Goal: Information Seeking & Learning: Learn about a topic

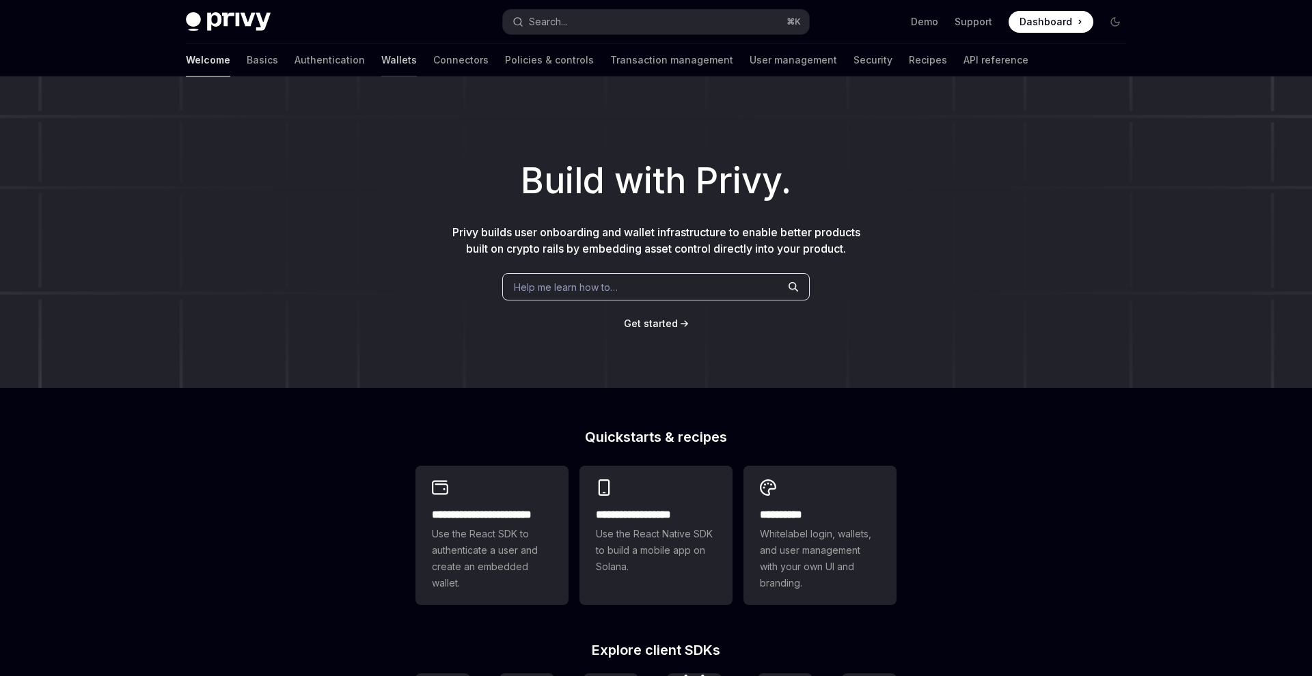
click at [381, 54] on link "Wallets" at bounding box center [399, 60] width 36 height 33
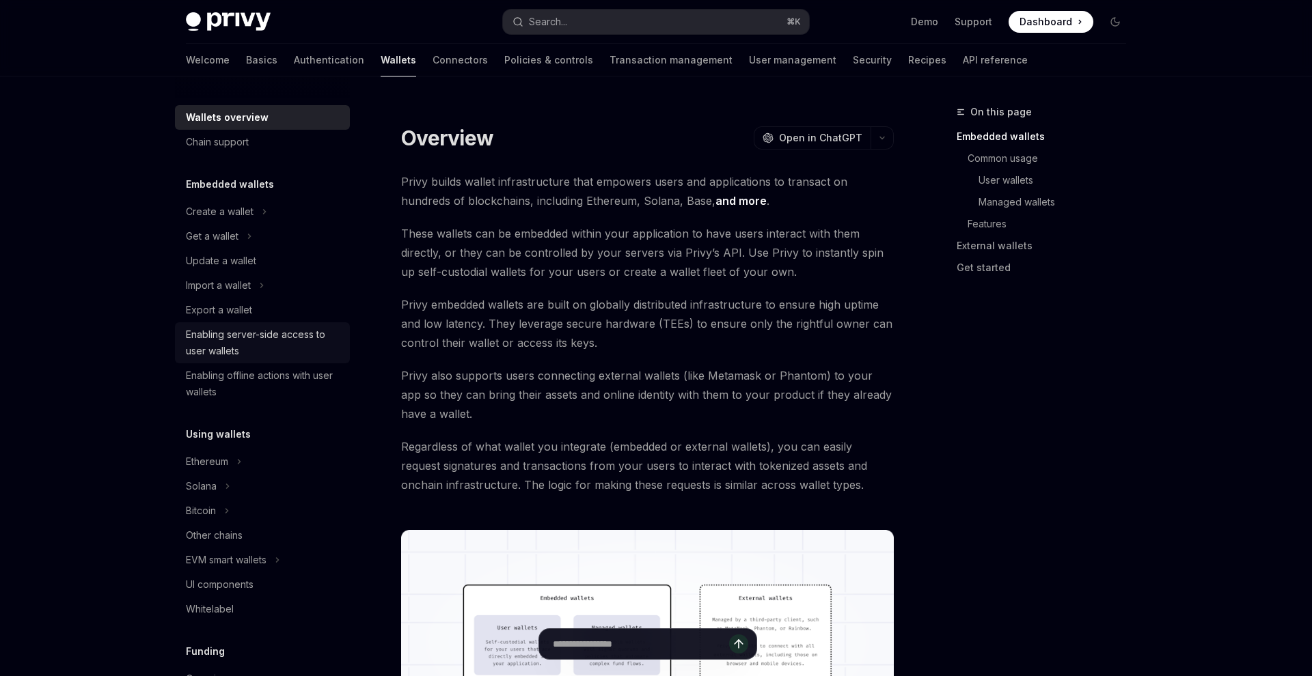
click at [337, 352] on div "Enabling server-side access to user wallets" at bounding box center [264, 343] width 156 height 33
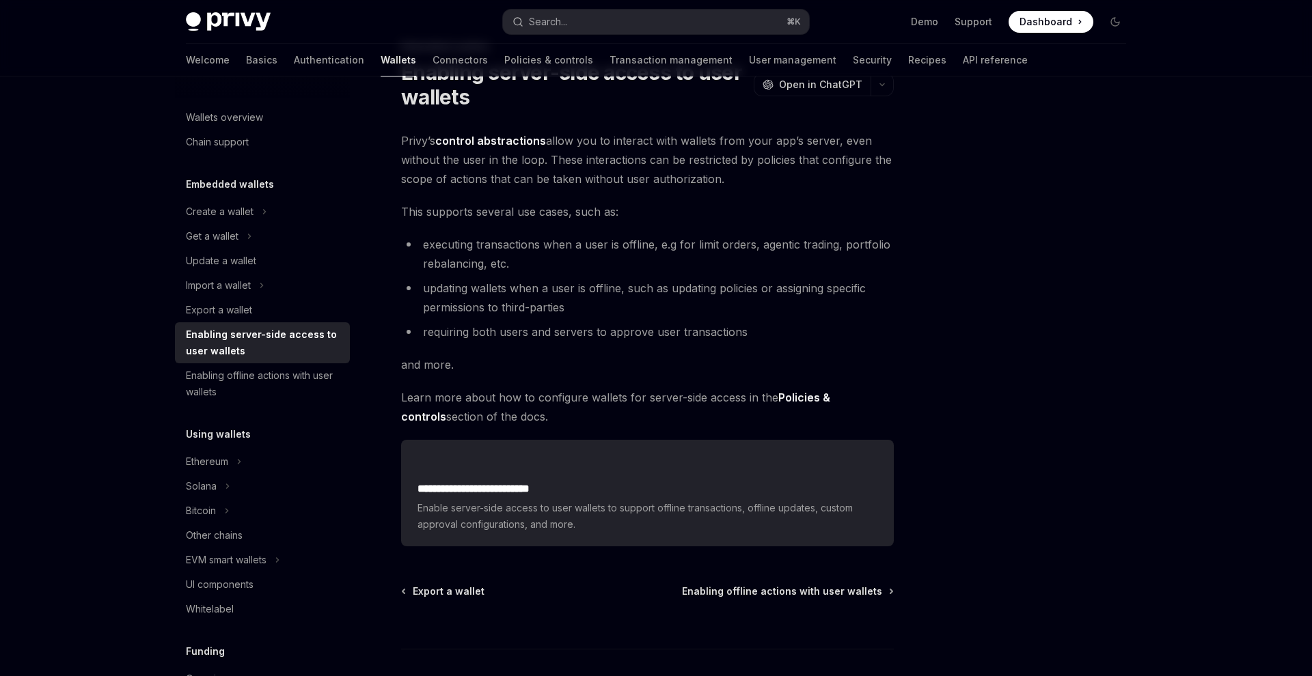
scroll to position [64, 0]
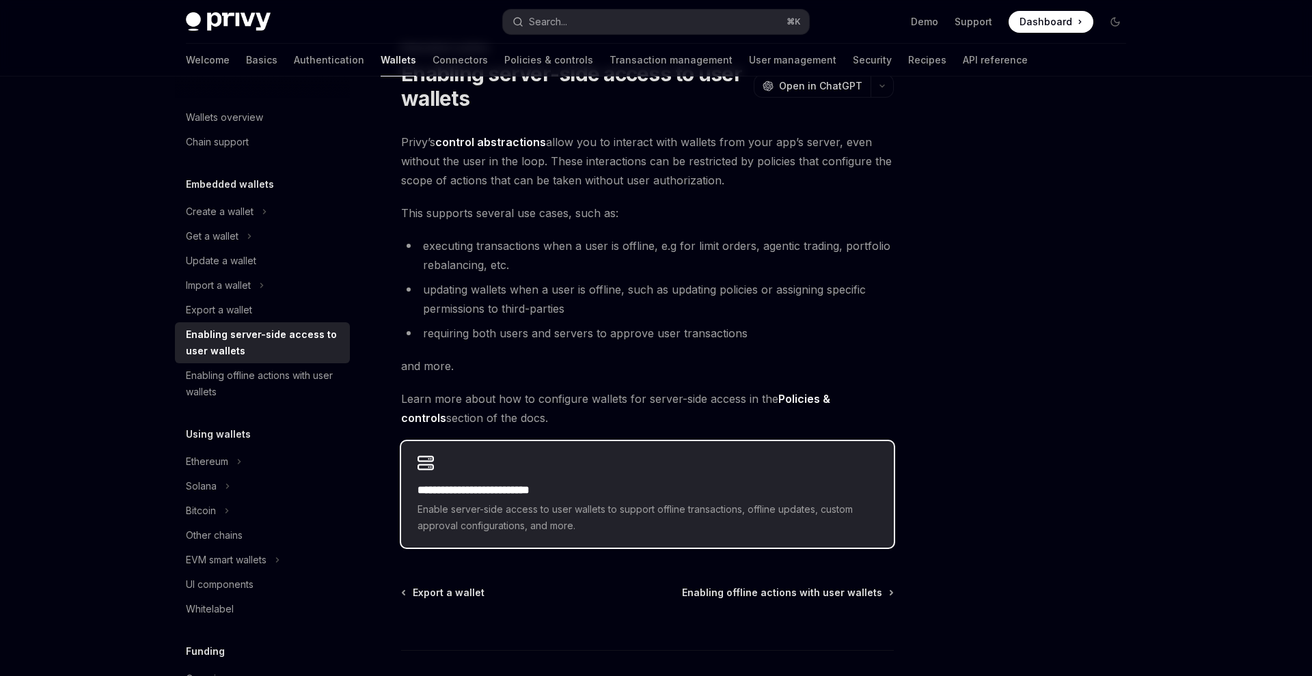
click at [458, 466] on div "**********" at bounding box center [647, 494] width 493 height 107
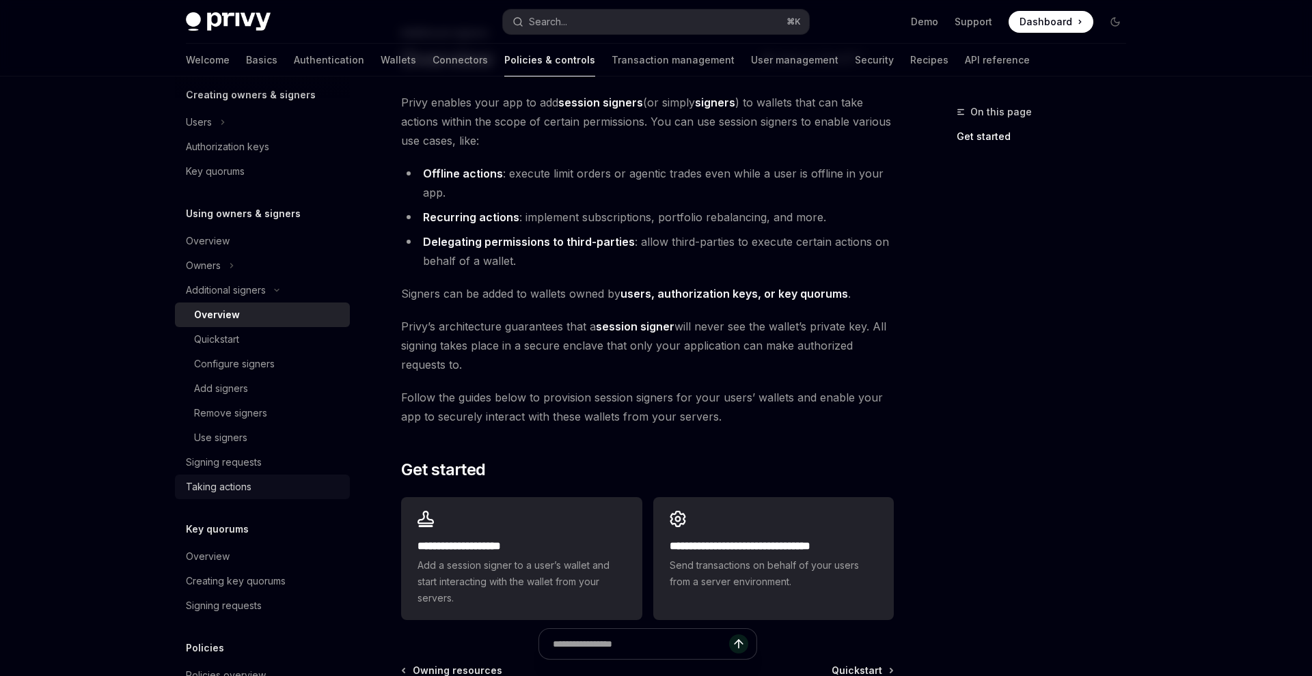
scroll to position [297, 0]
click at [236, 486] on div "Taking actions" at bounding box center [219, 486] width 66 height 16
type textarea "*"
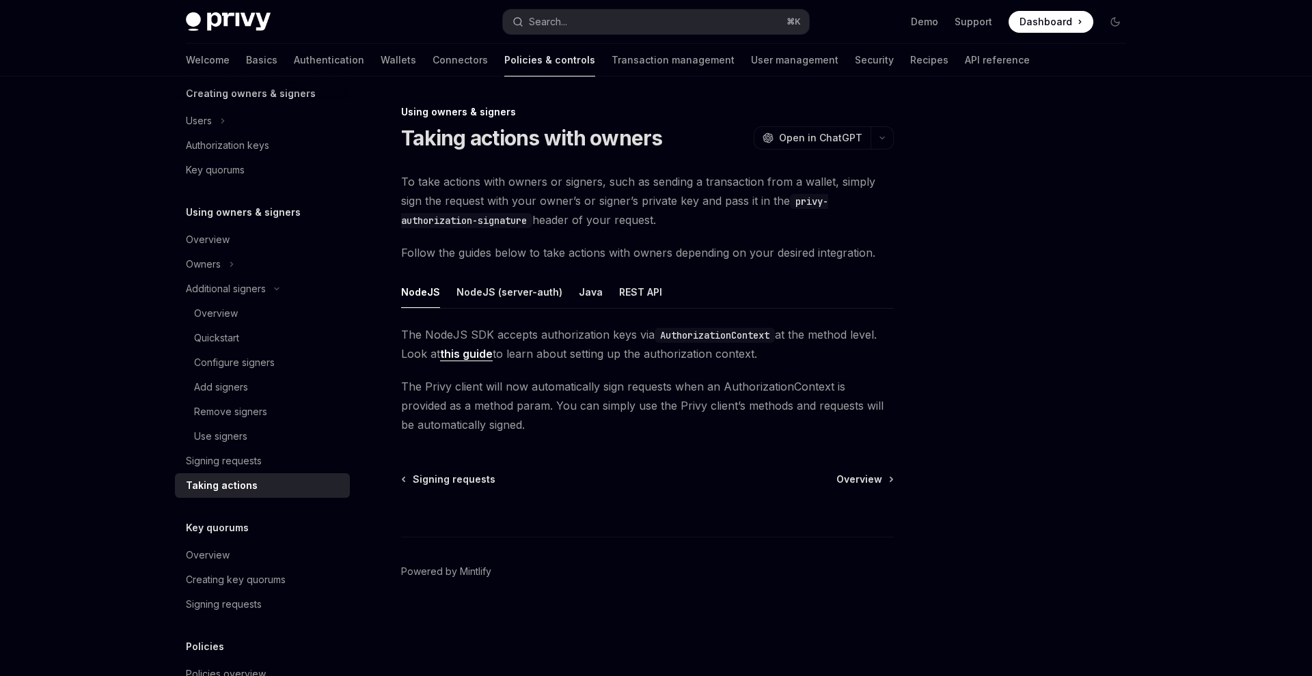
click at [115, 372] on div "Privy Docs home page Search... ⌘ K Demo Support Dashboard Dashboard Search... N…" at bounding box center [656, 338] width 1312 height 676
